Goal: Information Seeking & Learning: Learn about a topic

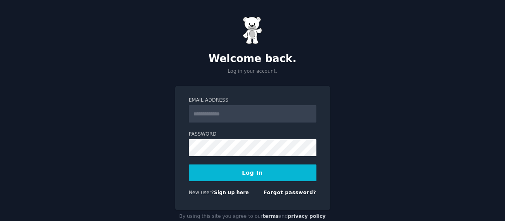
click at [230, 100] on label "Email Address" at bounding box center [252, 100] width 127 height 7
click at [230, 105] on input "Email Address" at bounding box center [252, 113] width 127 height 17
click at [226, 113] on input "Email Address" at bounding box center [252, 113] width 127 height 17
type input "**********"
click at [262, 175] on button "Log In" at bounding box center [252, 173] width 127 height 17
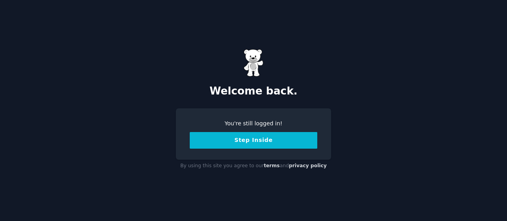
click at [224, 142] on button "Step Inside" at bounding box center [253, 140] width 127 height 17
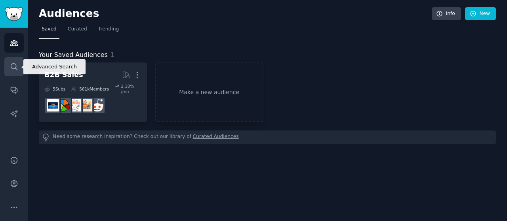
click at [16, 63] on icon "Sidebar" at bounding box center [14, 67] width 8 height 8
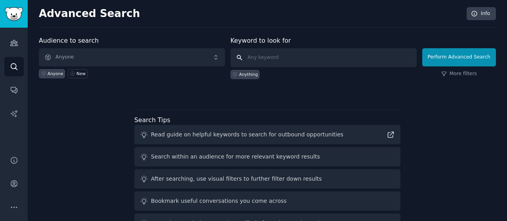
click at [270, 52] on input "text" at bounding box center [323, 57] width 186 height 19
type input "subscribes"
click button "Perform Advanced Search" at bounding box center [459, 57] width 74 height 18
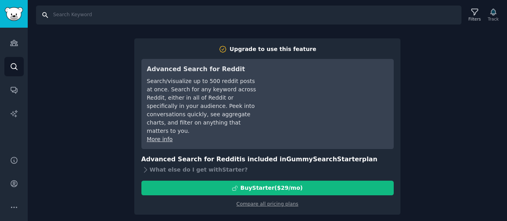
click at [180, 22] on input "Search" at bounding box center [248, 15] width 425 height 19
click at [62, 15] on input "subcribed" at bounding box center [248, 15] width 425 height 19
type input "subscribed"
click at [476, 13] on icon at bounding box center [474, 12] width 8 height 8
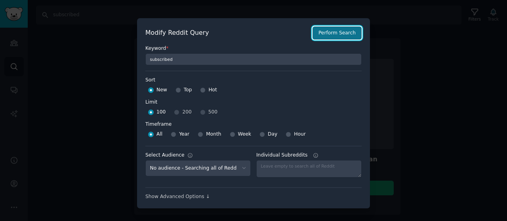
click at [354, 34] on button "Perform Search" at bounding box center [336, 33] width 49 height 13
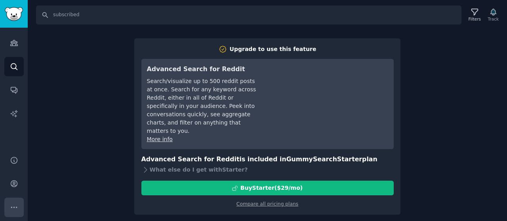
click at [17, 206] on icon "Sidebar" at bounding box center [14, 207] width 8 height 8
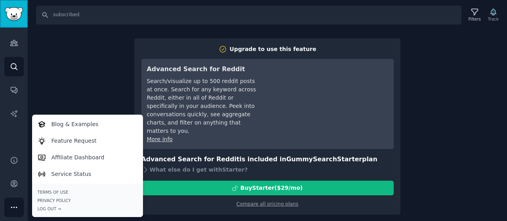
click at [17, 24] on link "Sidebar" at bounding box center [14, 14] width 28 height 28
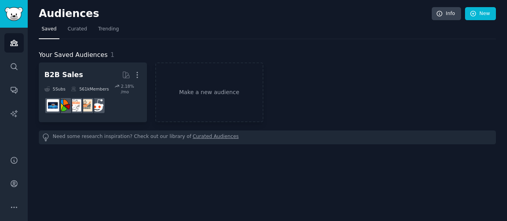
click at [414, 90] on div "B2B Sales More 5 Sub s 561k Members 2.18 % /mo Make a new audience" at bounding box center [267, 93] width 457 height 60
click at [473, 13] on icon at bounding box center [472, 13] width 5 height 5
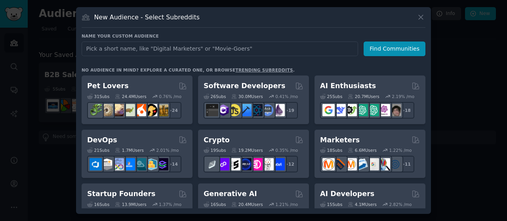
click at [445, 42] on div at bounding box center [253, 110] width 507 height 221
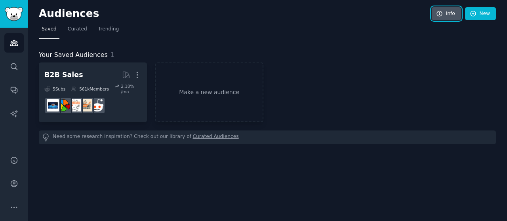
click at [439, 12] on icon at bounding box center [439, 13] width 5 height 5
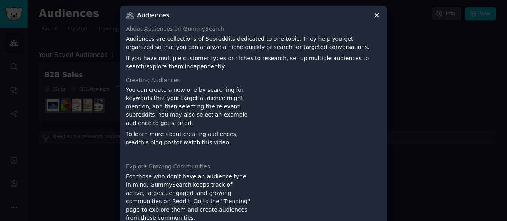
click at [450, 11] on div at bounding box center [253, 110] width 507 height 221
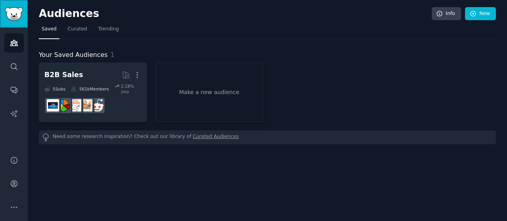
click at [9, 14] on img "Sidebar" at bounding box center [14, 14] width 18 height 14
